Goal: Task Accomplishment & Management: Manage account settings

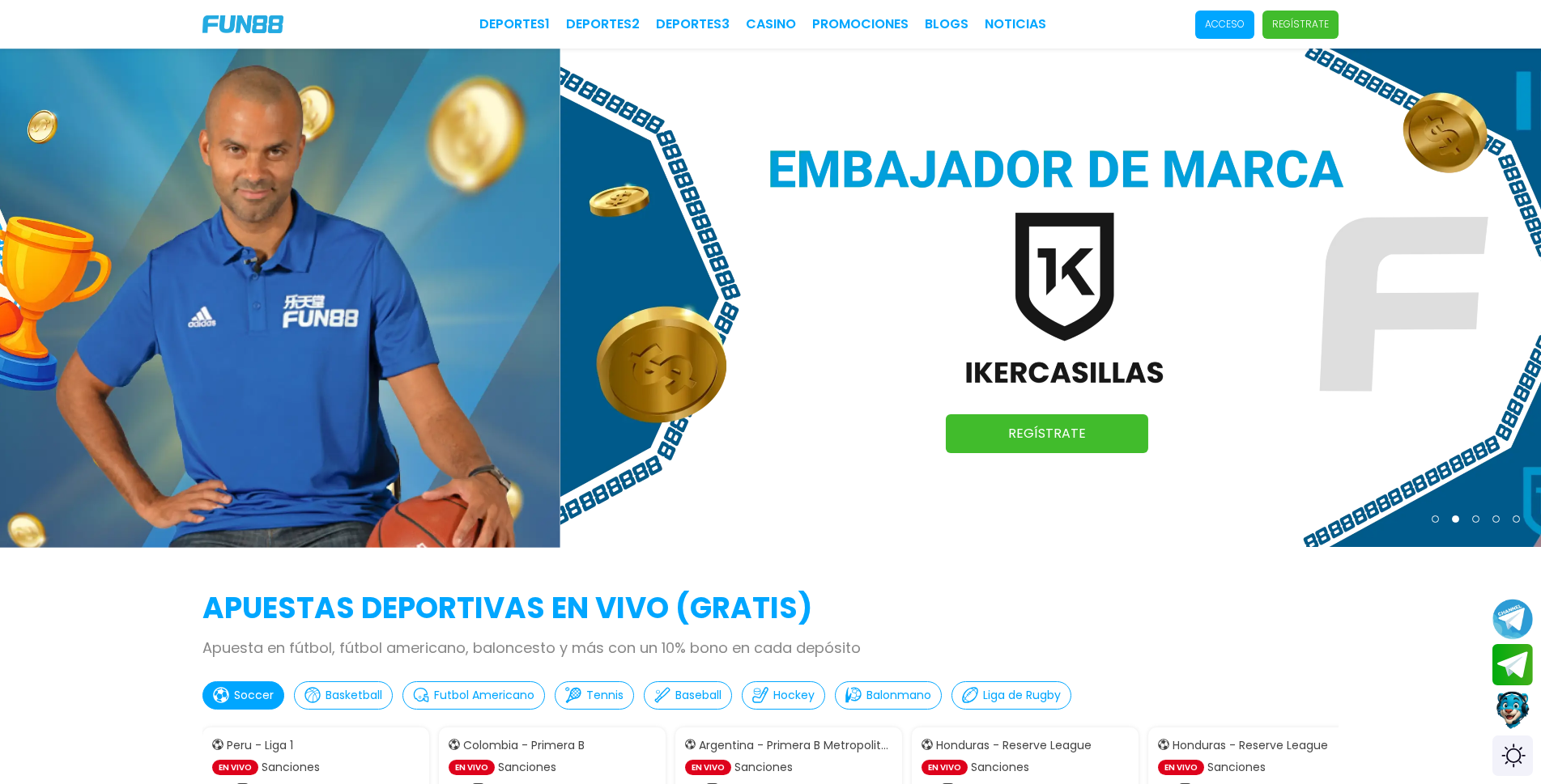
click at [1245, 25] on p "Acceso" at bounding box center [1224, 25] width 39 height 15
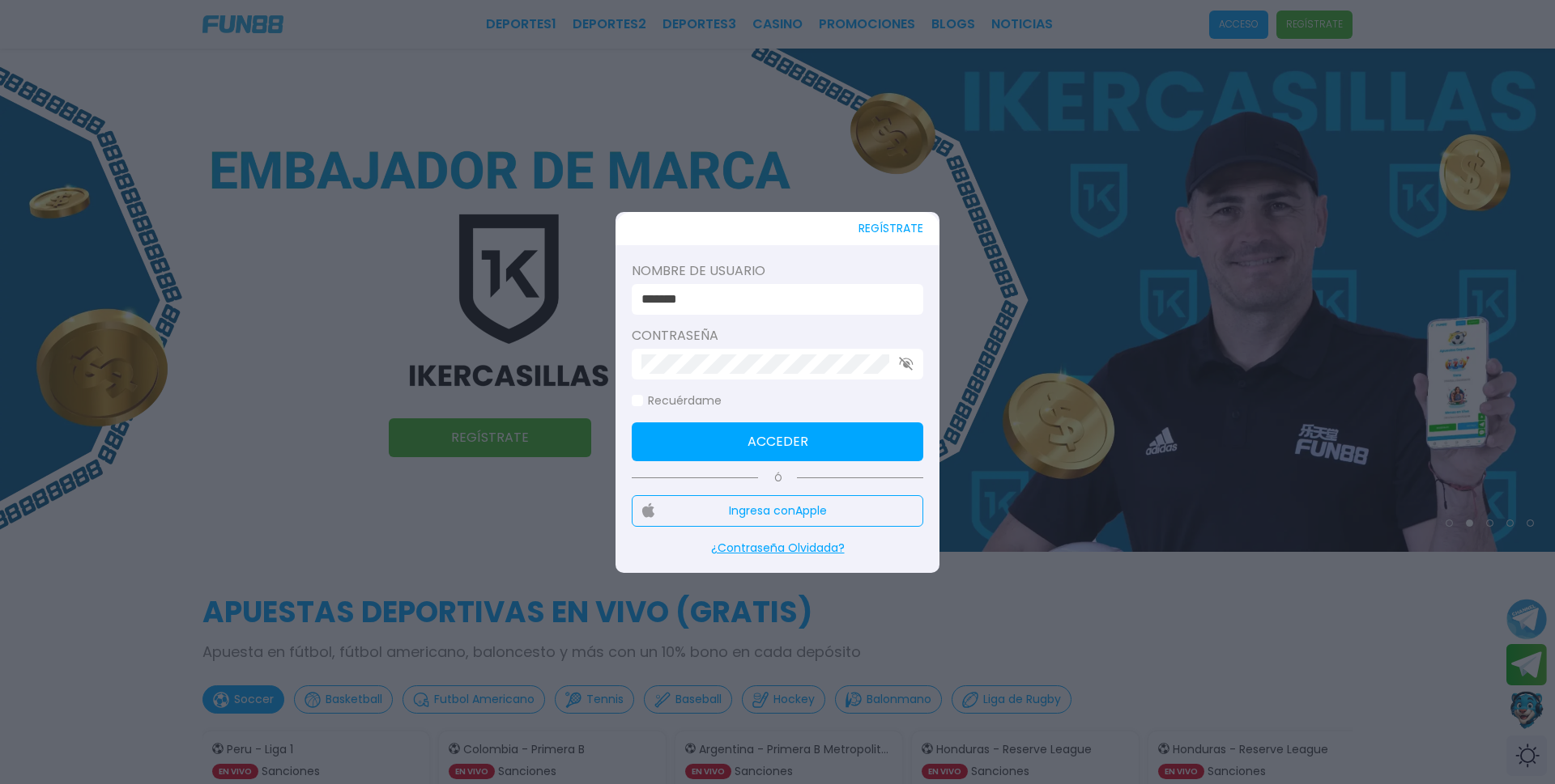
click at [810, 430] on button "Acceder" at bounding box center [777, 441] width 292 height 39
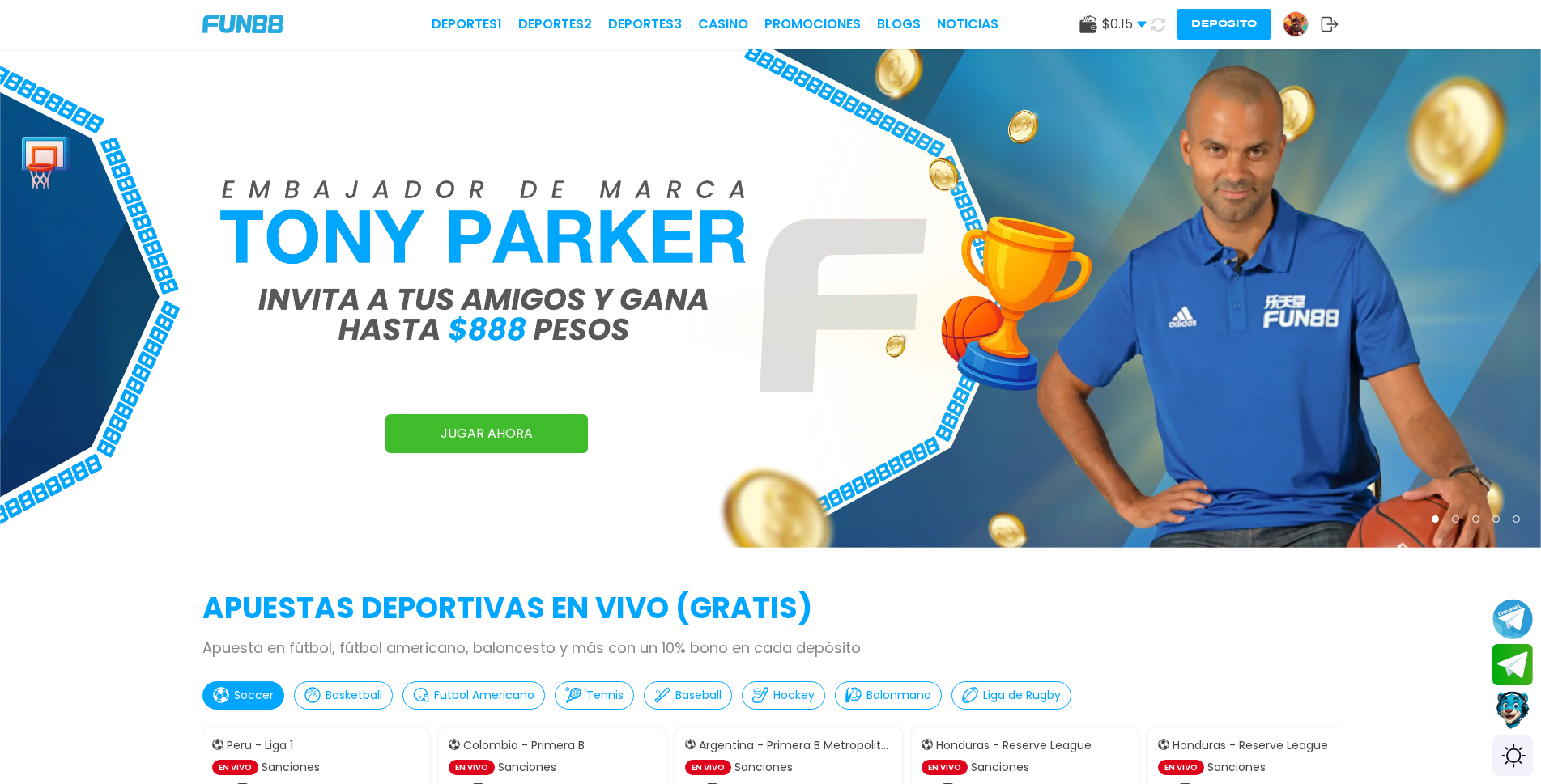
click at [1111, 25] on span "$ 0.15" at bounding box center [1124, 25] width 44 height 20
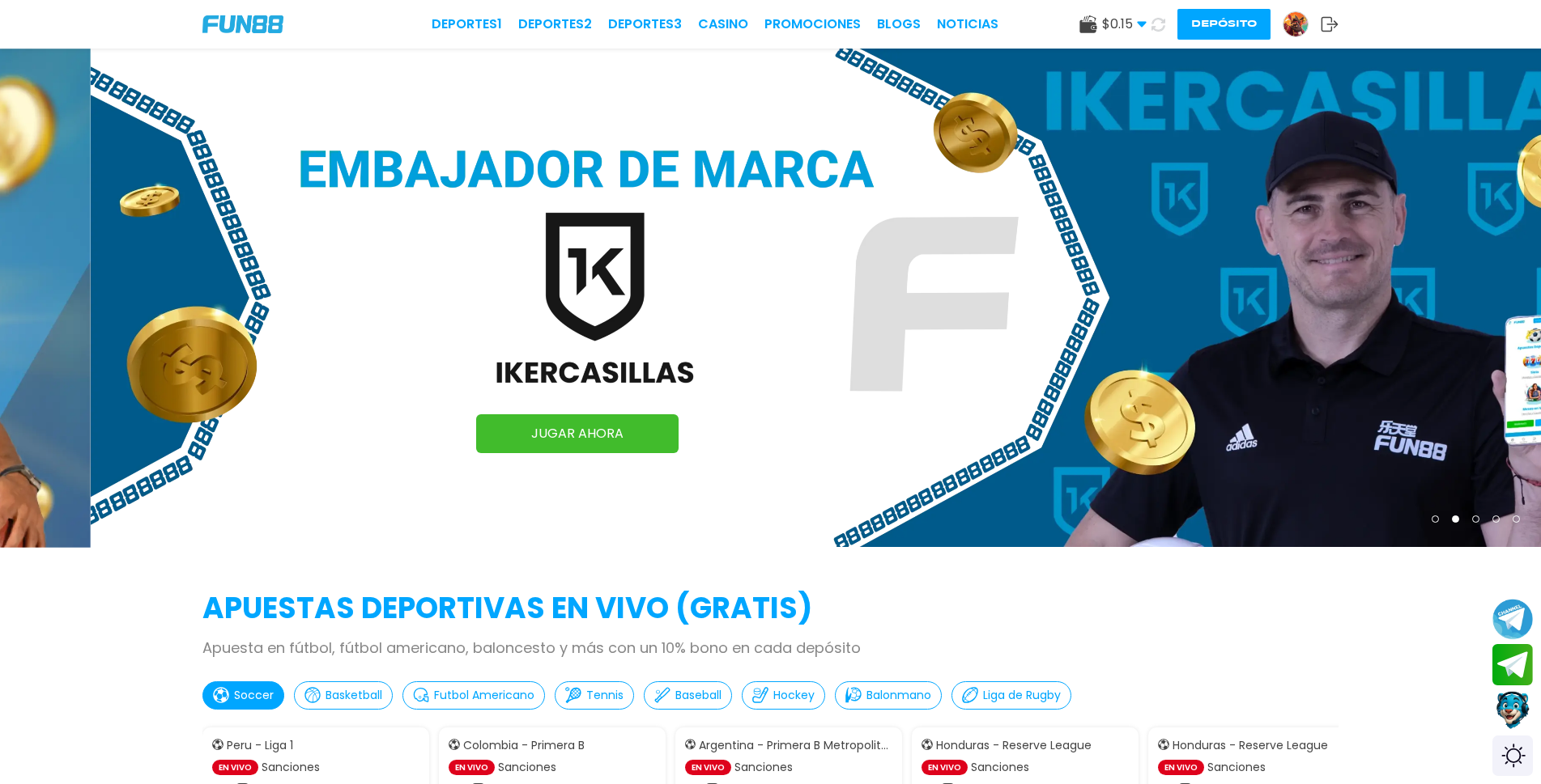
click at [1160, 25] on icon at bounding box center [1158, 25] width 14 height 14
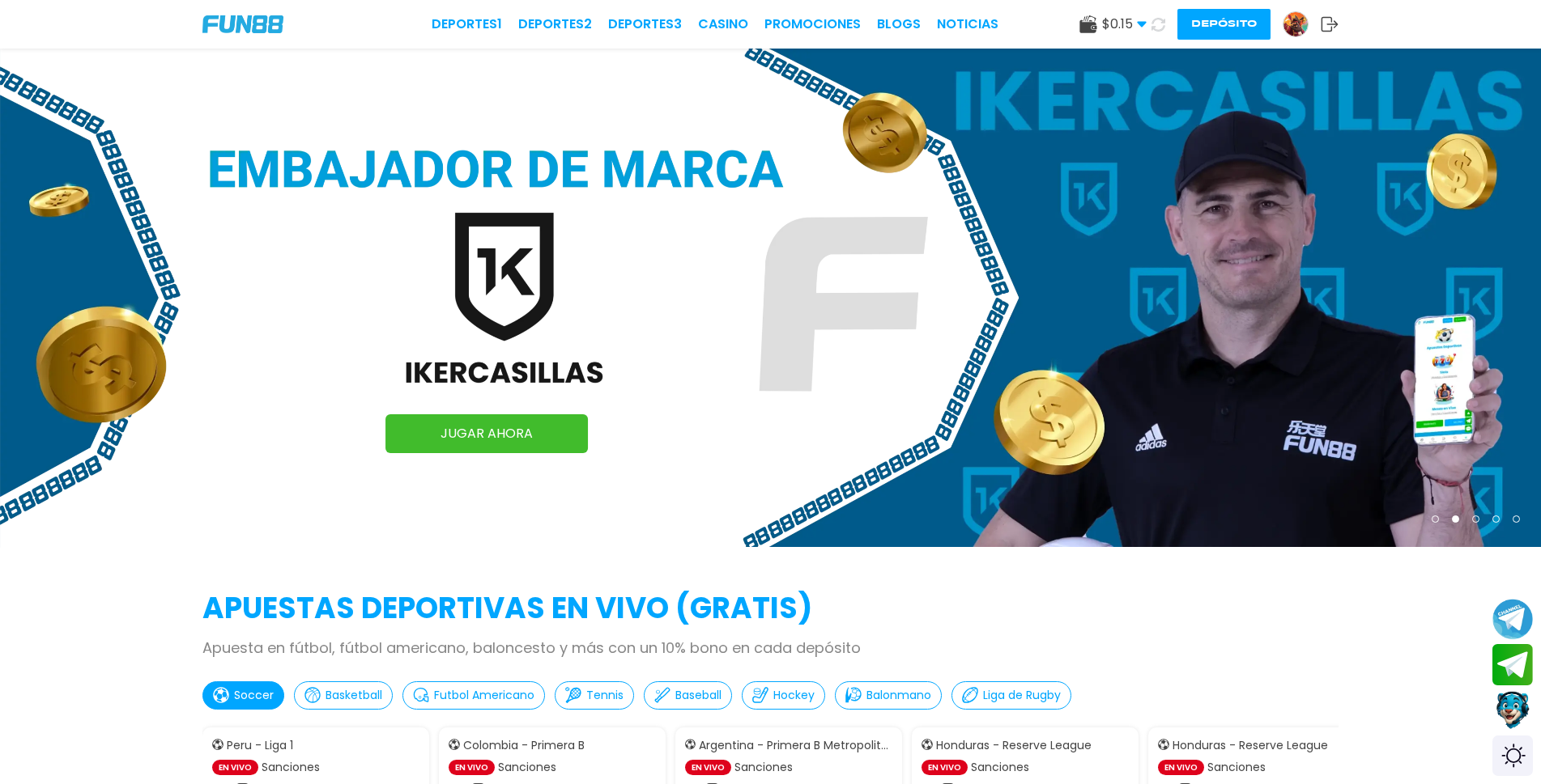
click at [1286, 22] on img at bounding box center [1296, 25] width 25 height 25
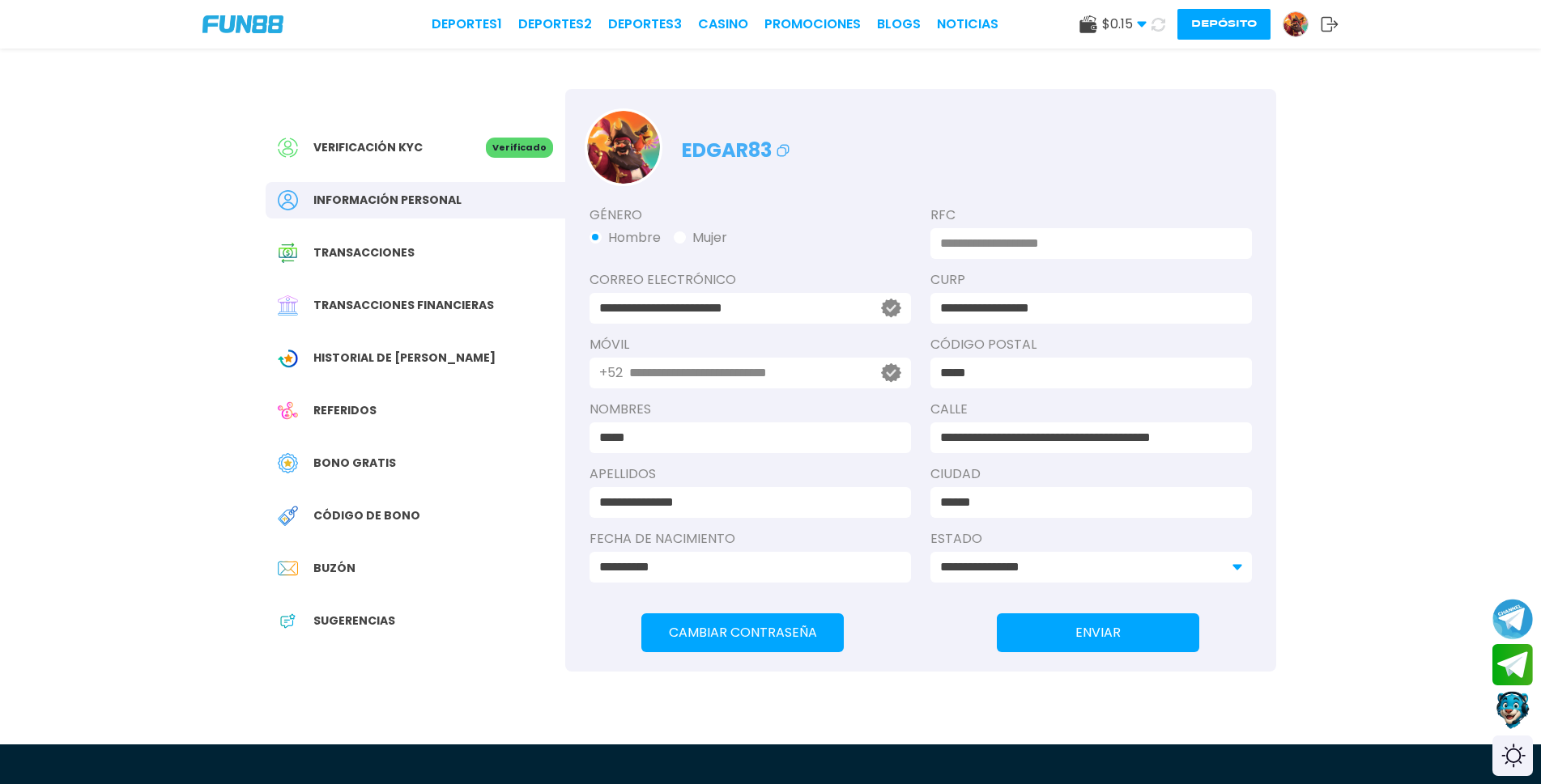
click at [359, 528] on div "Código de bono" at bounding box center [415, 516] width 299 height 36
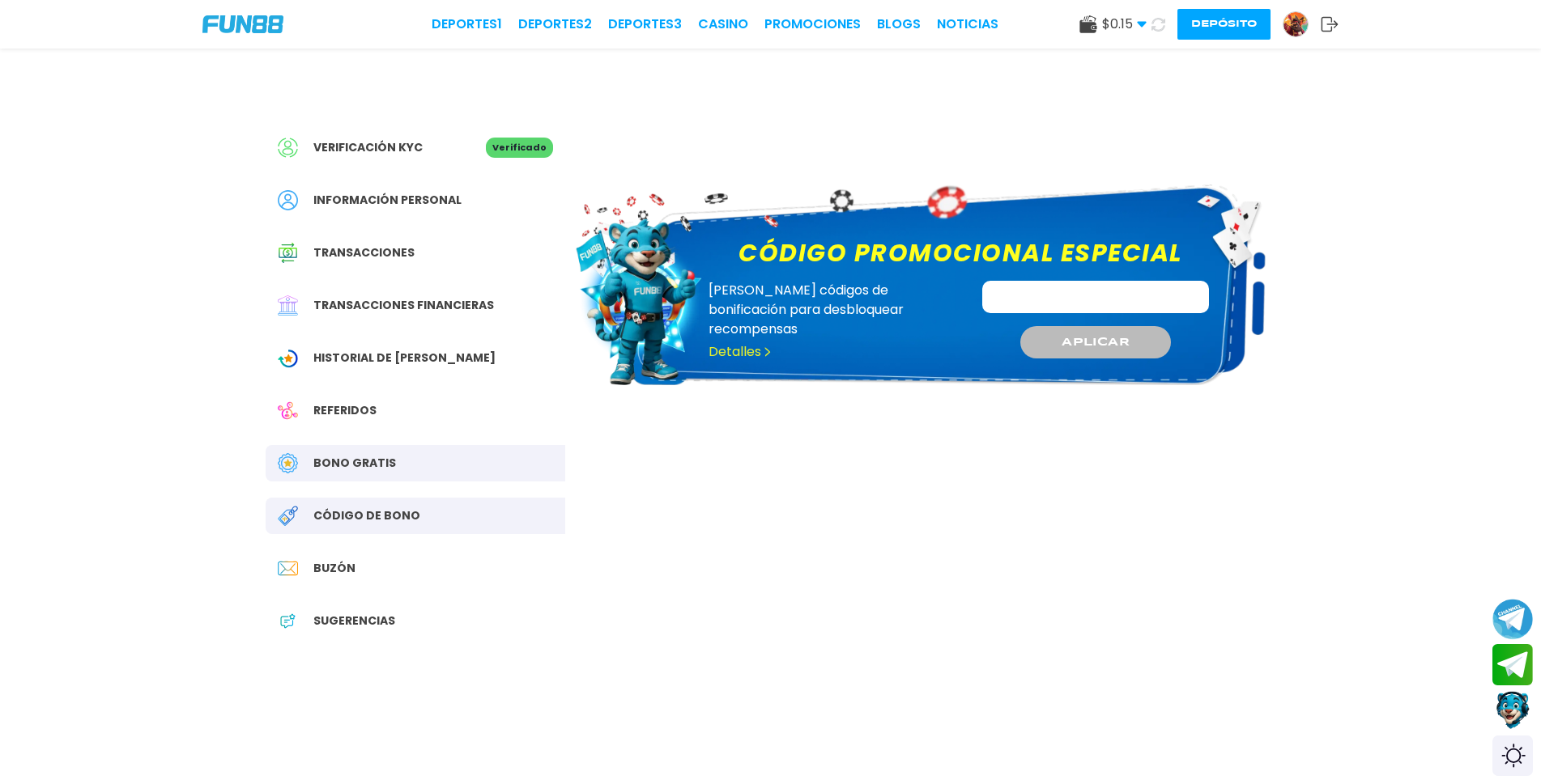
click at [1076, 286] on input "Código promocional especial" at bounding box center [1095, 297] width 227 height 32
click at [1108, 340] on span "APLICAR" at bounding box center [1096, 342] width 69 height 17
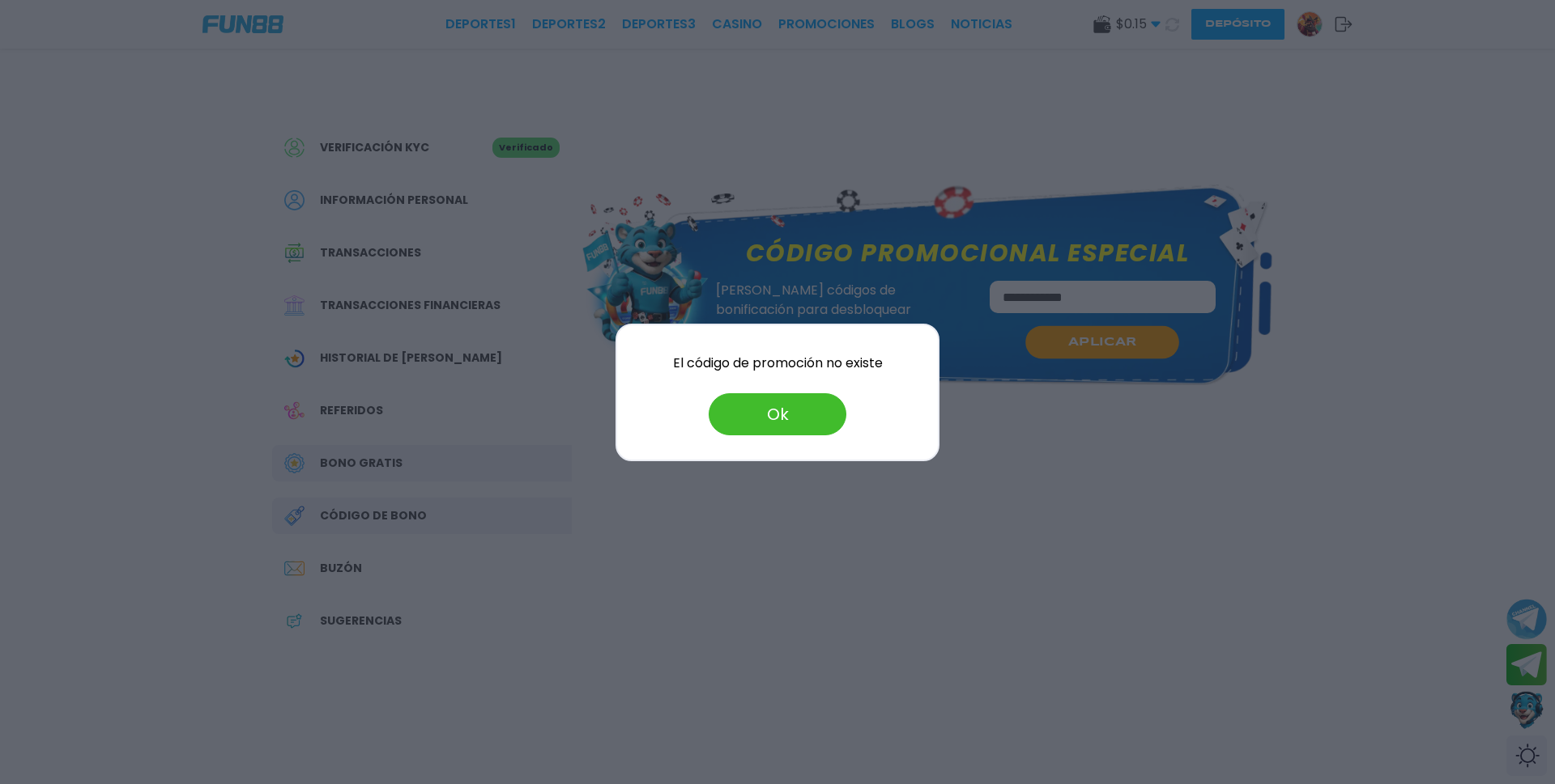
click at [800, 417] on button "Ok" at bounding box center [777, 414] width 137 height 42
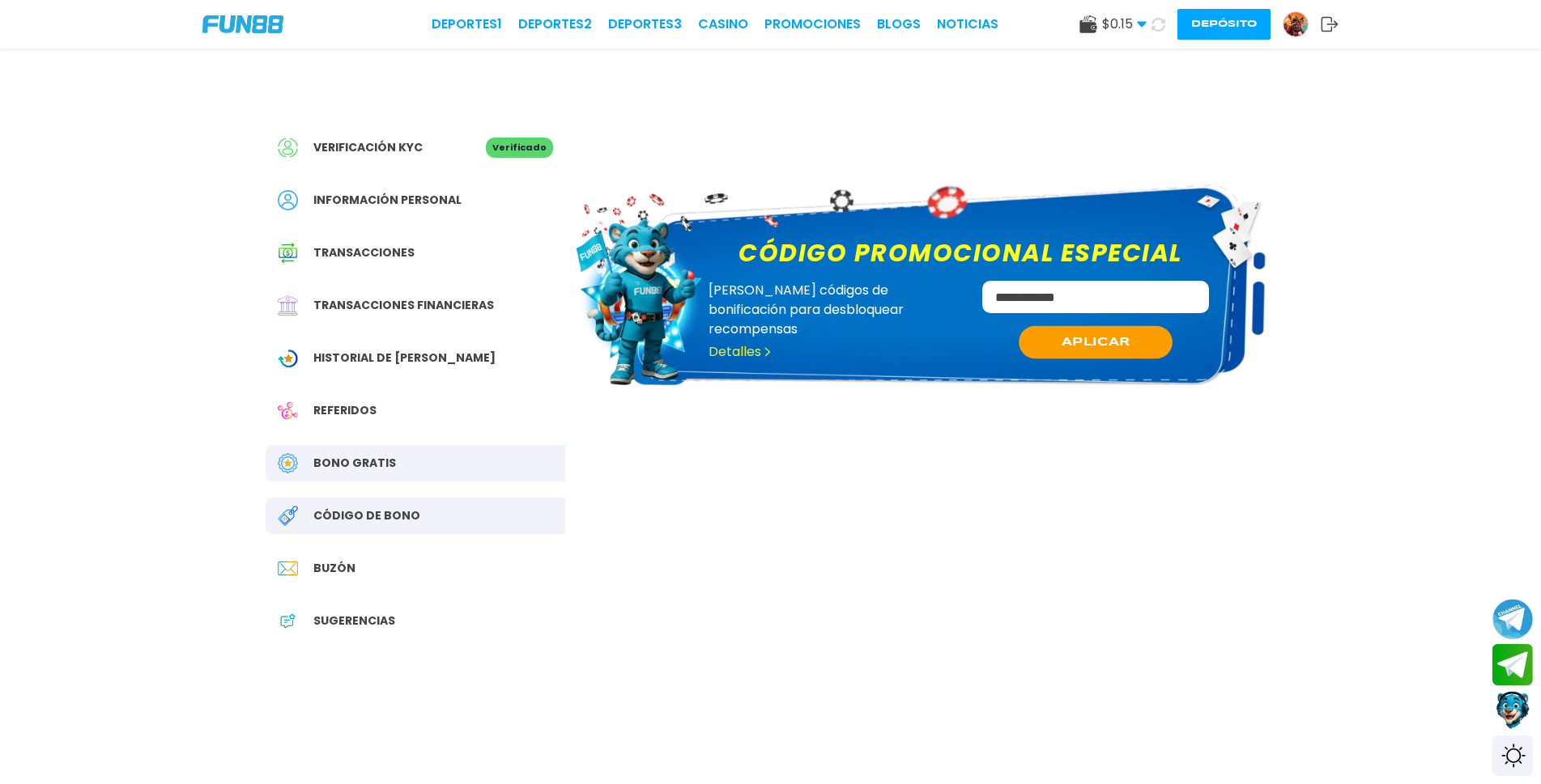
click at [1121, 335] on span "APLICAR" at bounding box center [1096, 342] width 69 height 17
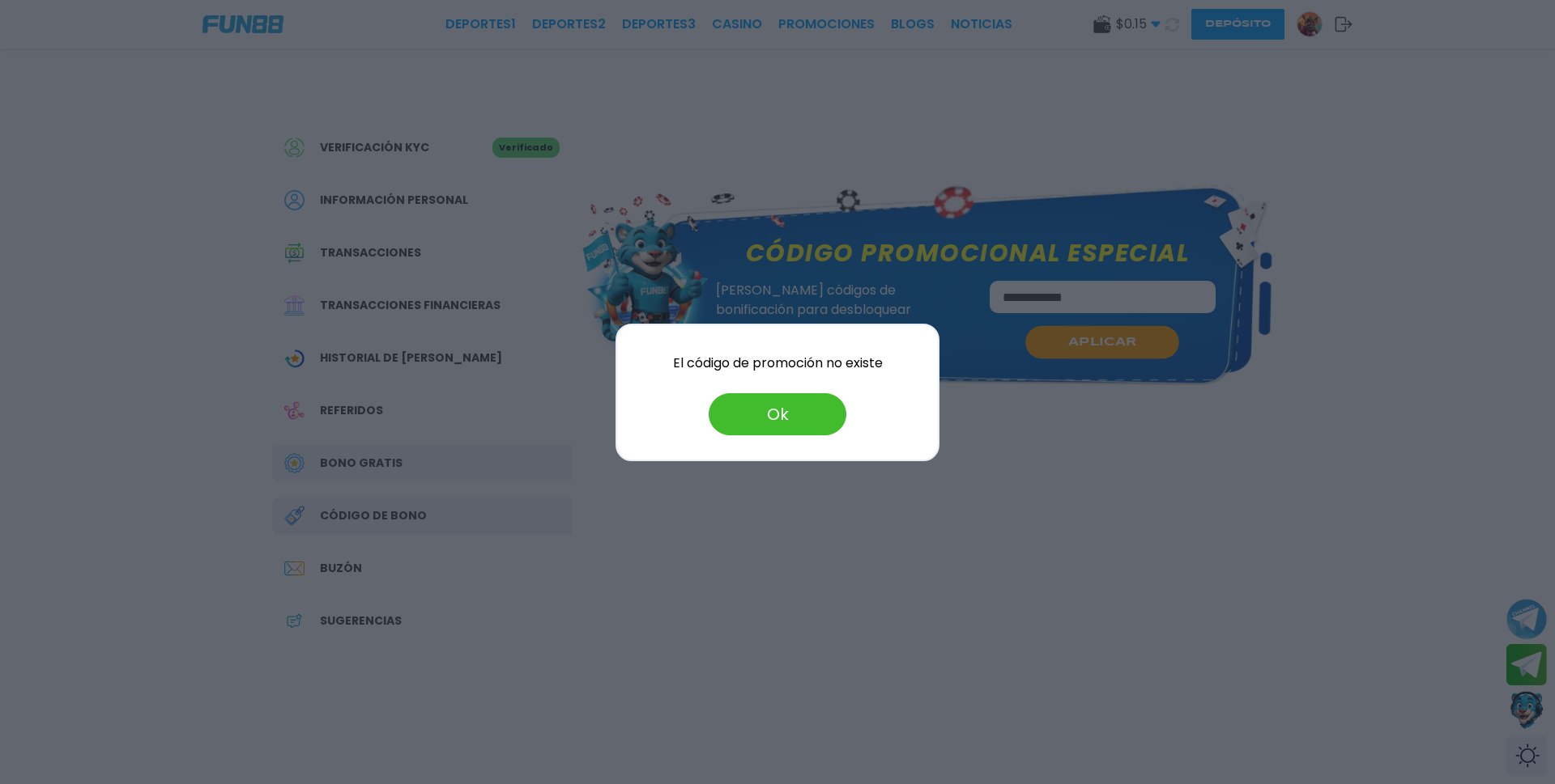
click at [985, 407] on div at bounding box center [777, 392] width 1555 height 784
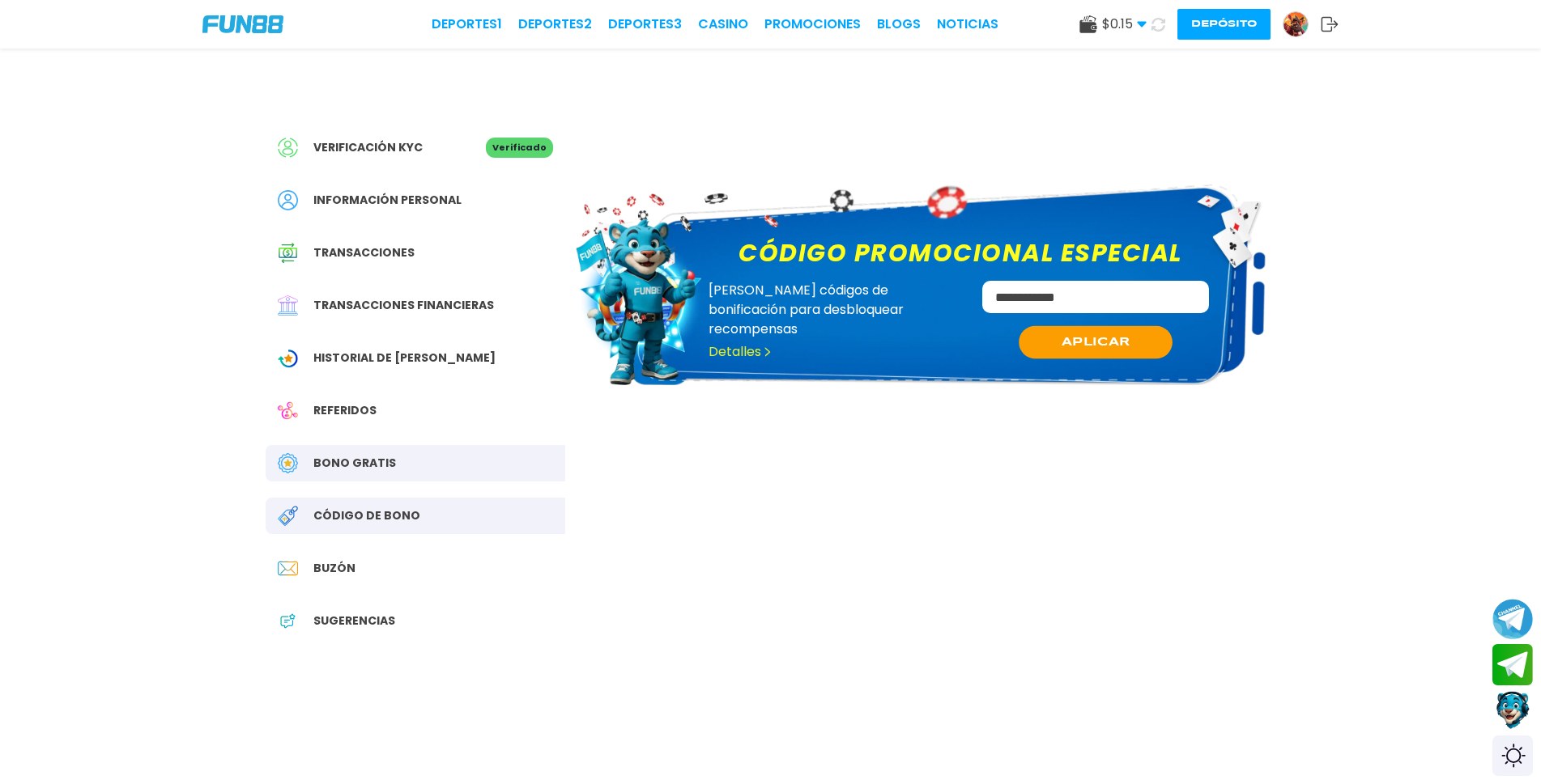
click at [1155, 341] on button "APLICAR" at bounding box center [1095, 343] width 154 height 33
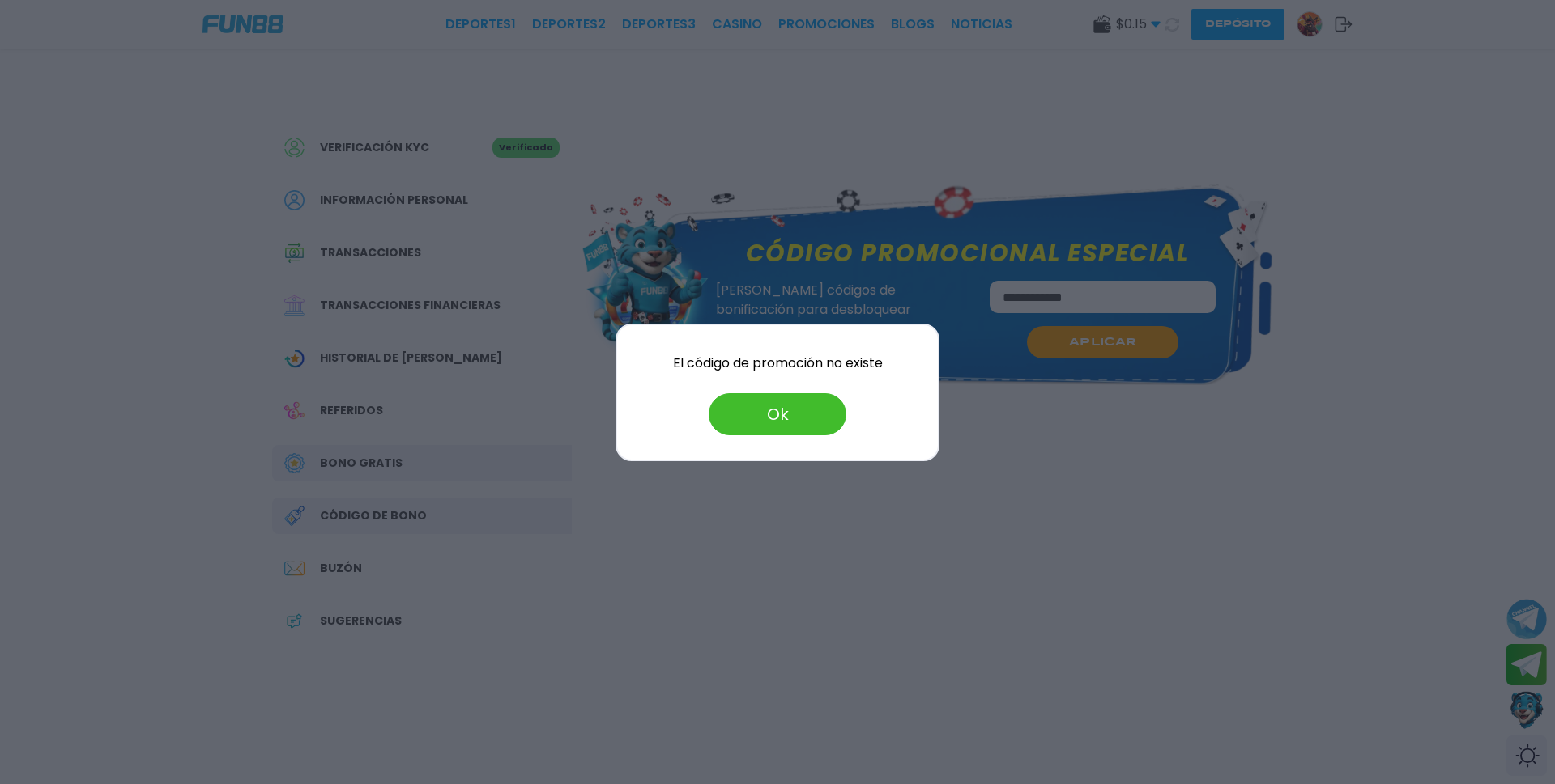
click at [798, 412] on button "Ok" at bounding box center [777, 414] width 137 height 42
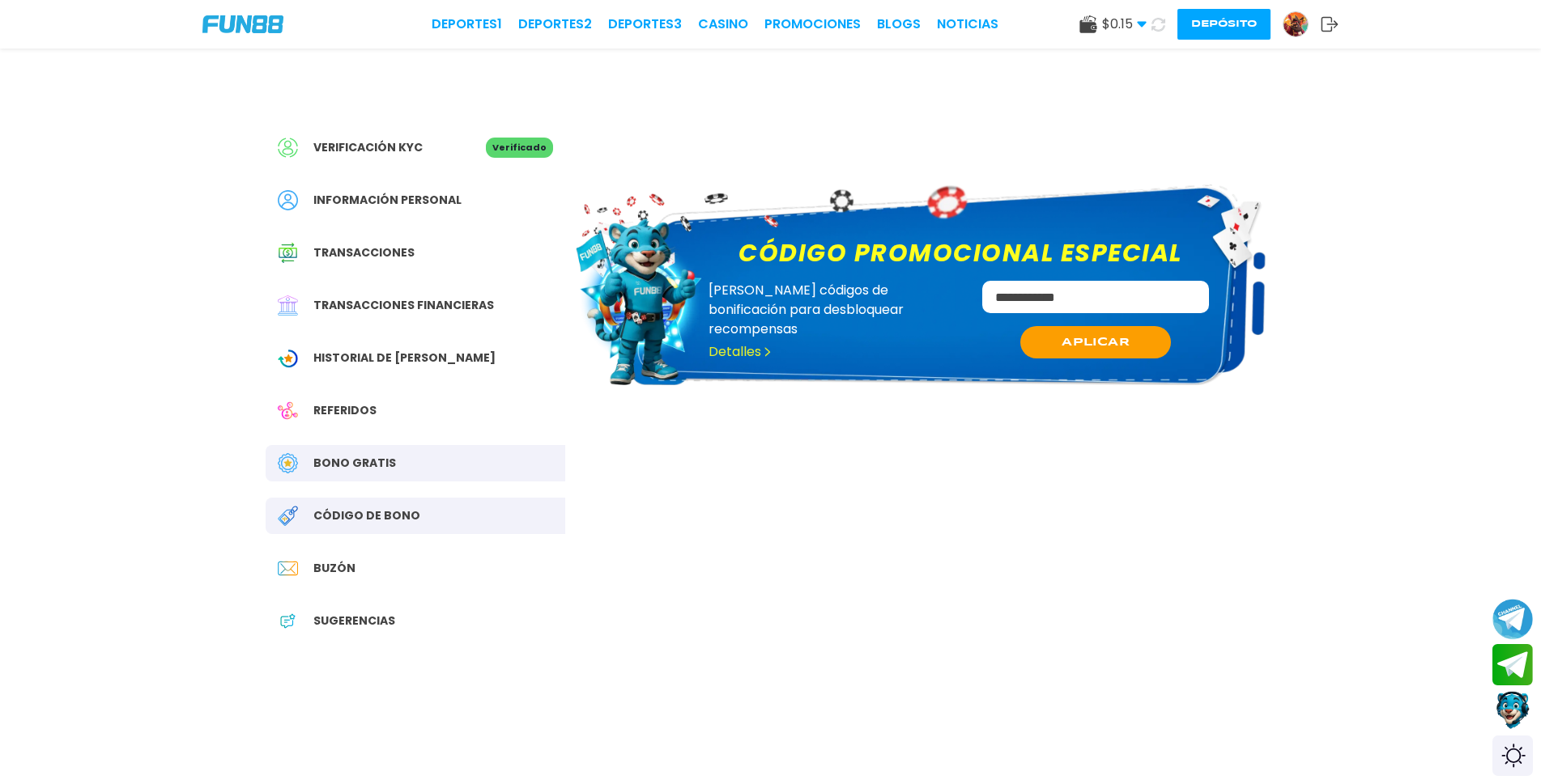
click at [1083, 416] on div "**********" at bounding box center [920, 285] width 692 height 263
click at [1131, 344] on button "APLICAR" at bounding box center [1095, 343] width 154 height 33
click at [1131, 344] on button at bounding box center [1095, 343] width 154 height 33
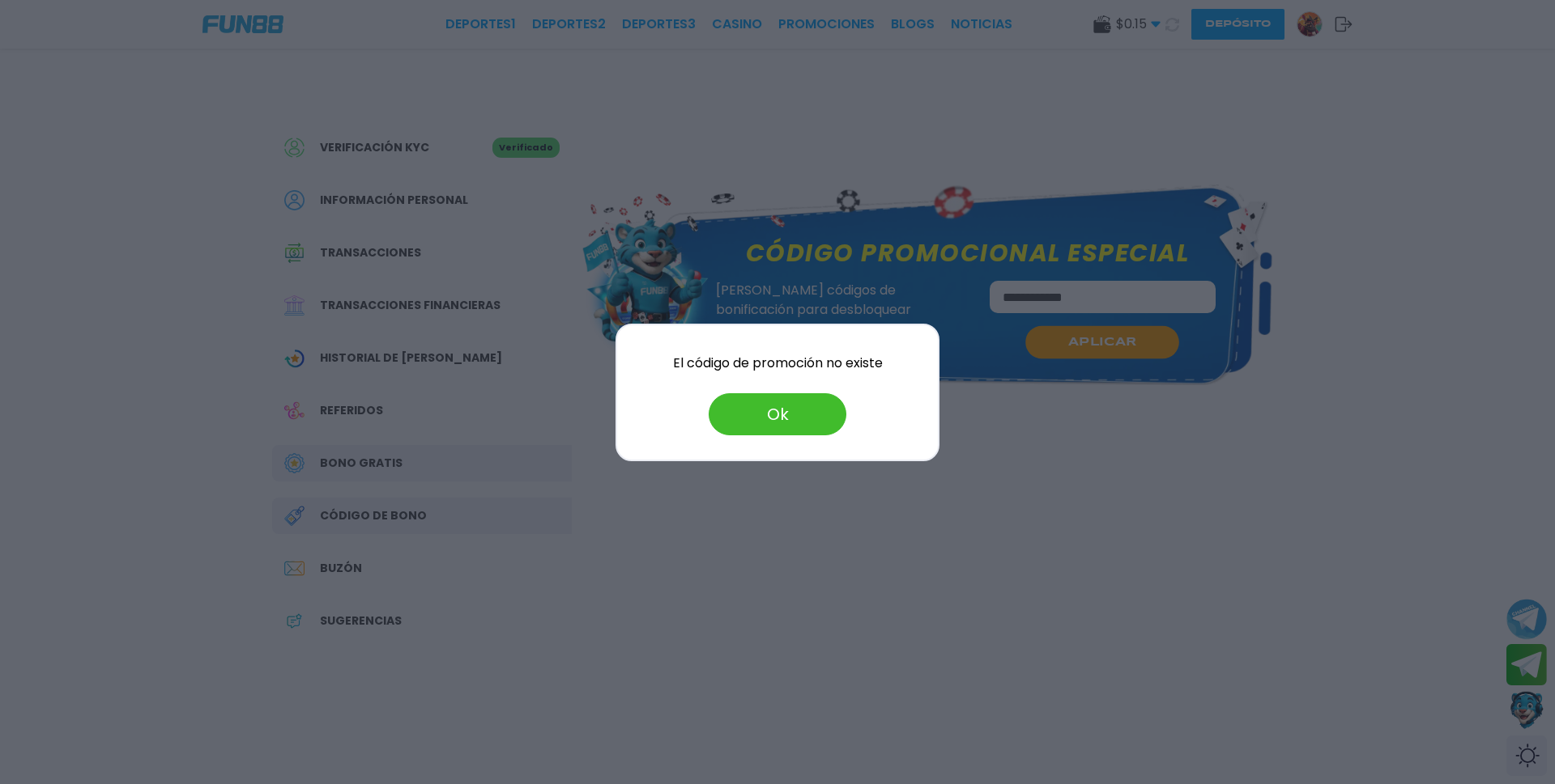
click at [1132, 344] on div at bounding box center [777, 392] width 1555 height 784
click at [1132, 344] on button "APLICAR" at bounding box center [1103, 343] width 154 height 33
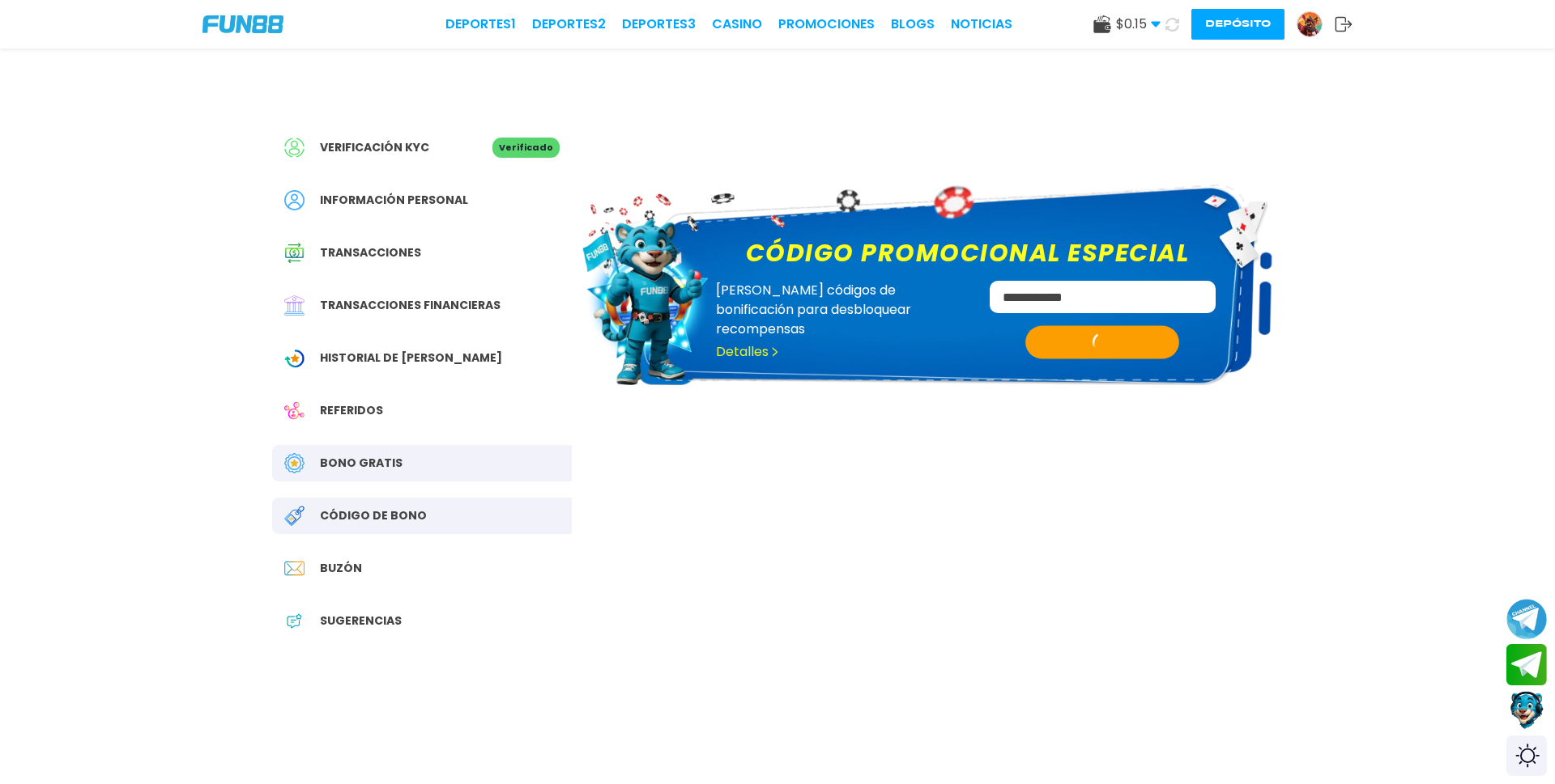
click at [1132, 344] on button at bounding box center [1103, 343] width 154 height 33
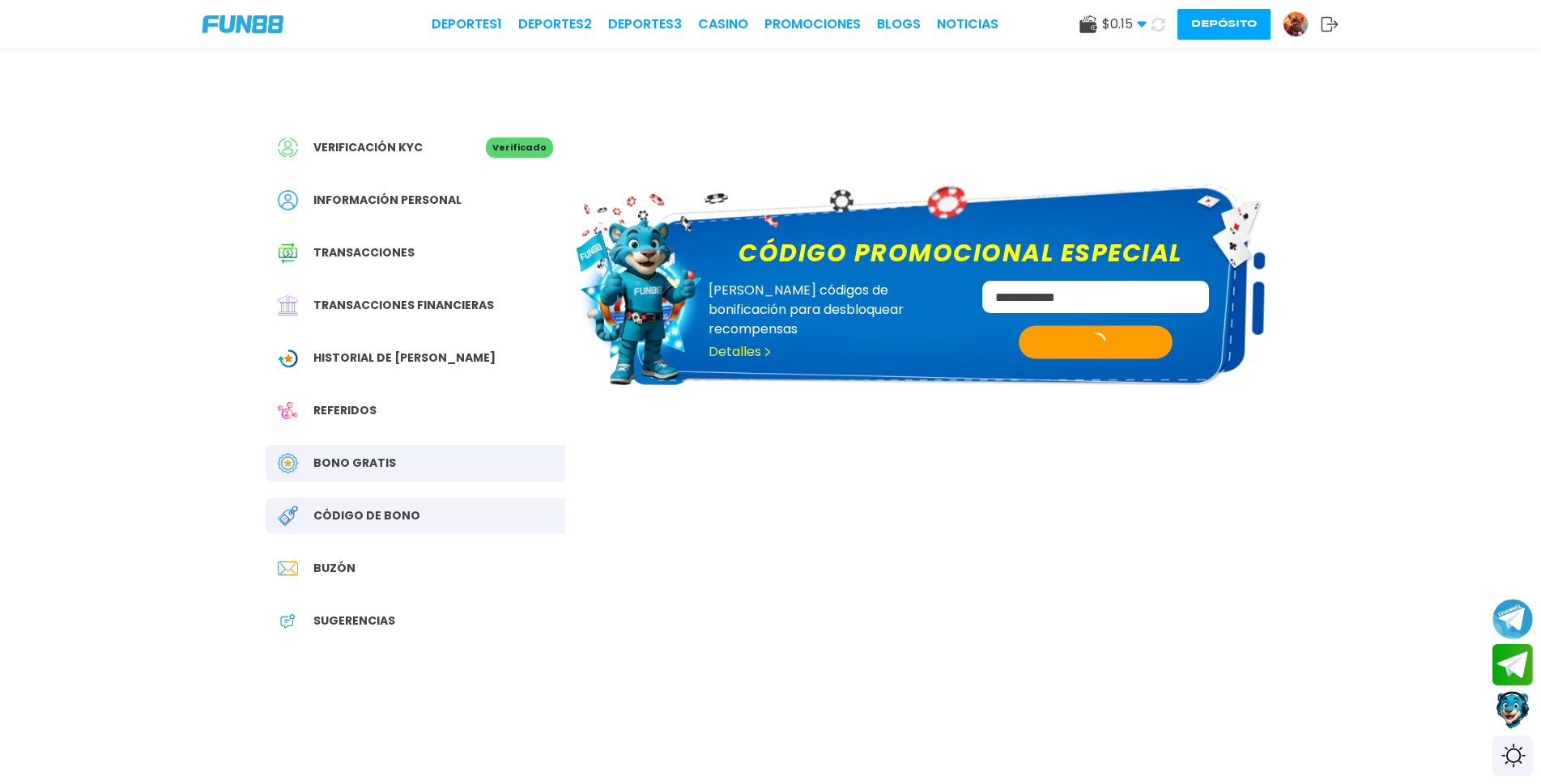
click at [1131, 344] on button at bounding box center [1095, 343] width 154 height 33
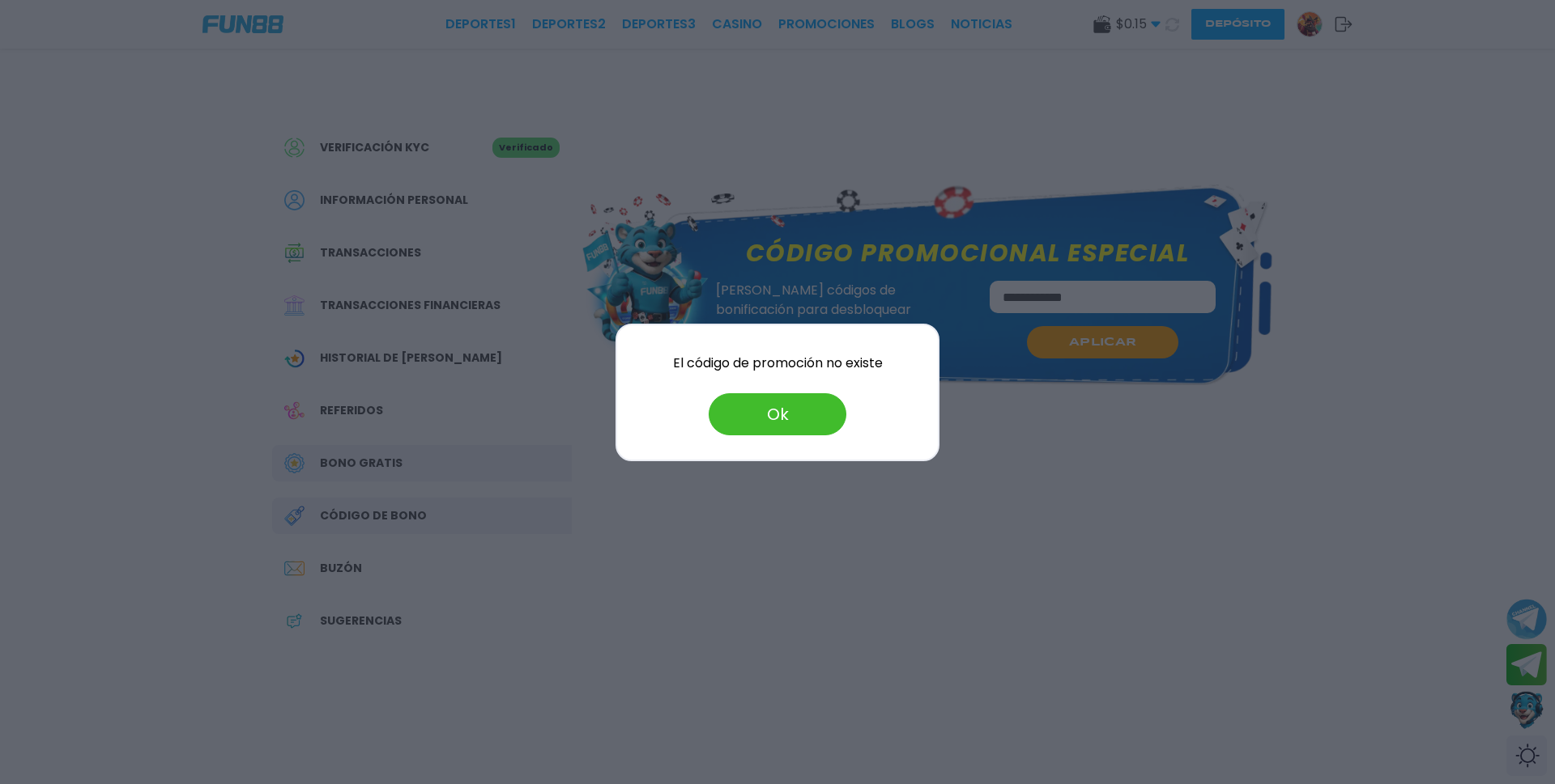
click at [819, 416] on button "Ok" at bounding box center [777, 414] width 137 height 42
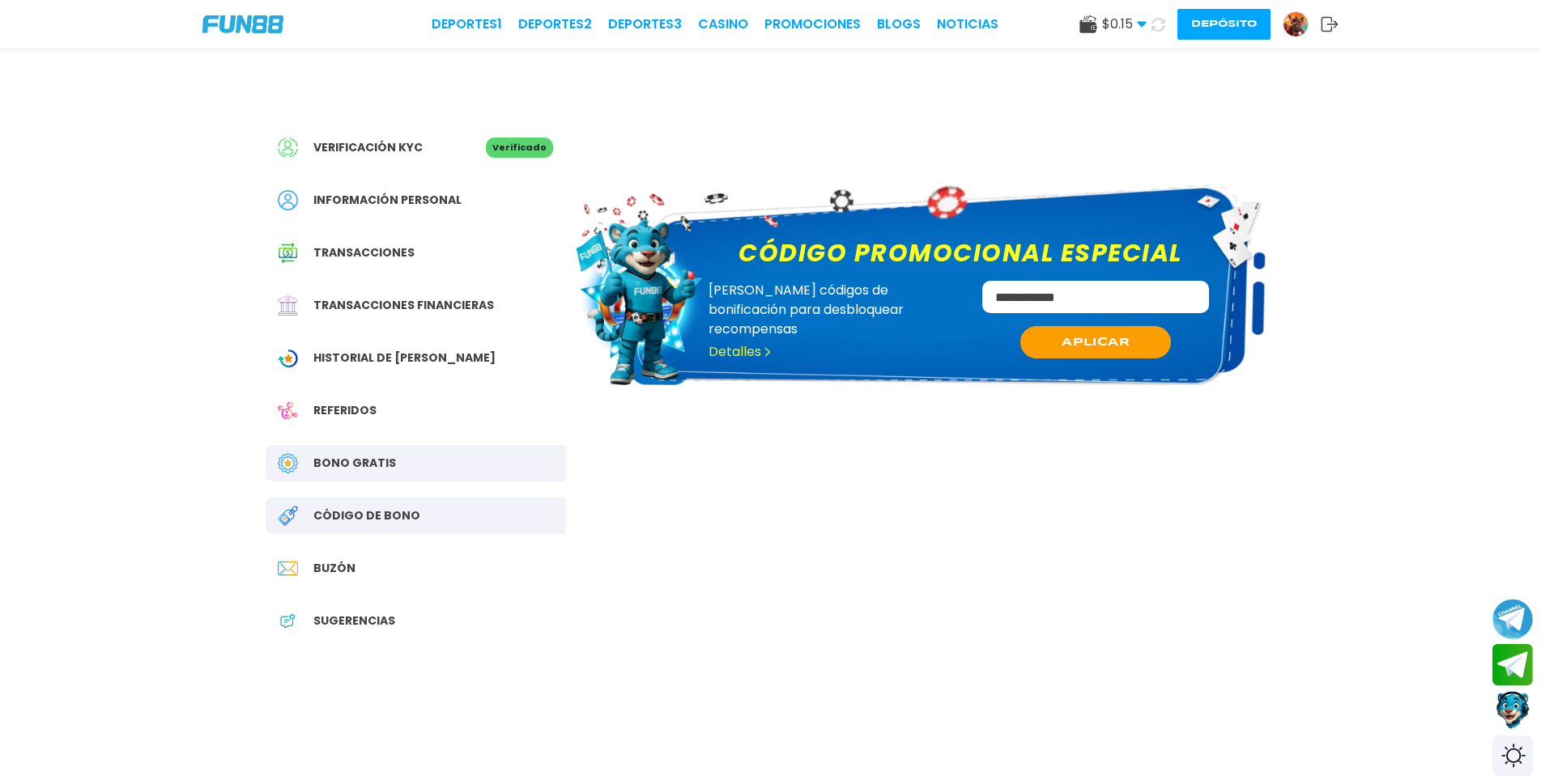
click at [1053, 302] on input "**********" at bounding box center [1095, 297] width 227 height 32
type input "**********"
click at [1103, 346] on span "APLICAR" at bounding box center [1096, 342] width 69 height 17
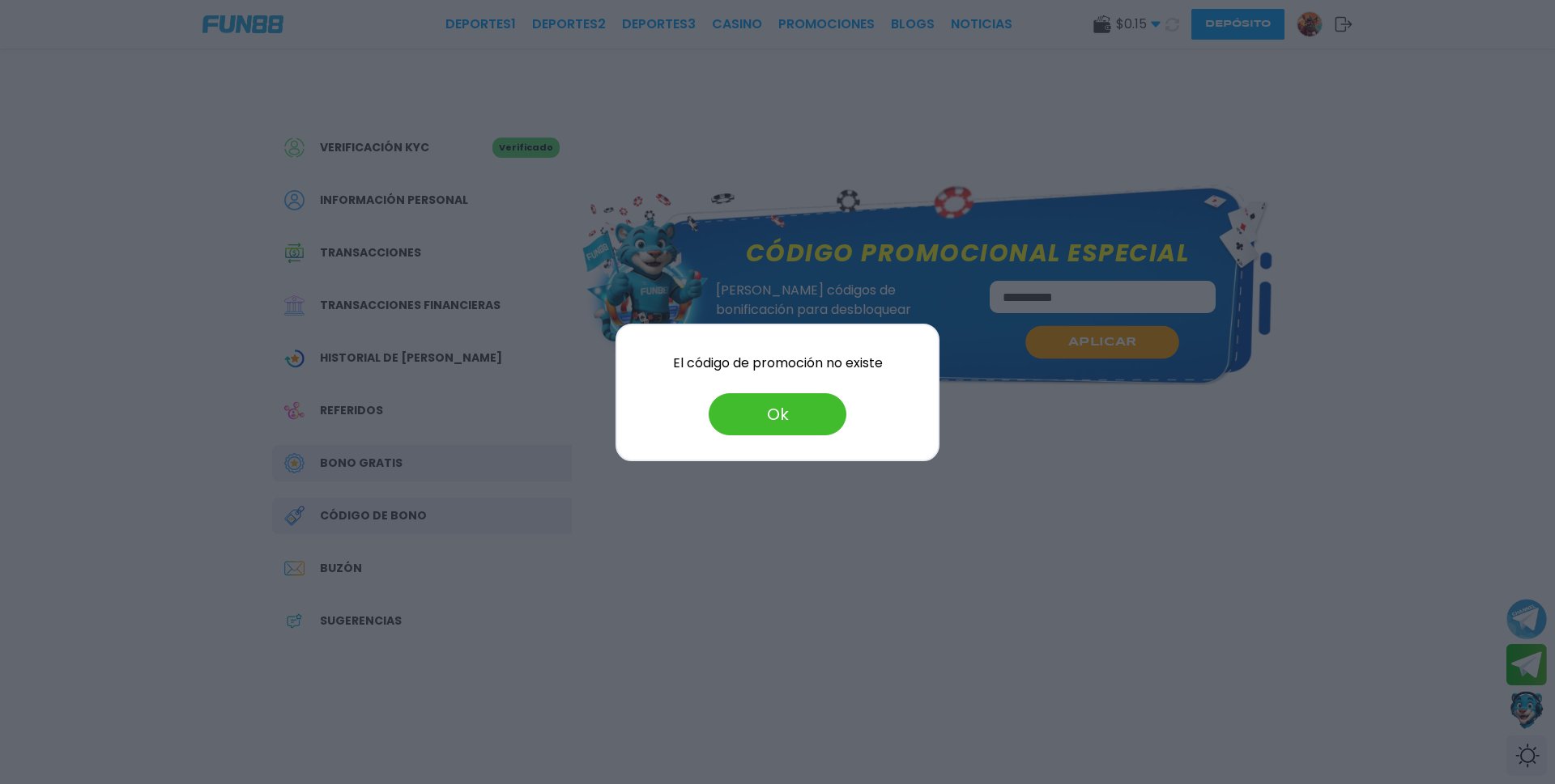
click at [830, 429] on button "Ok" at bounding box center [777, 414] width 137 height 42
